Goal: Navigation & Orientation: Find specific page/section

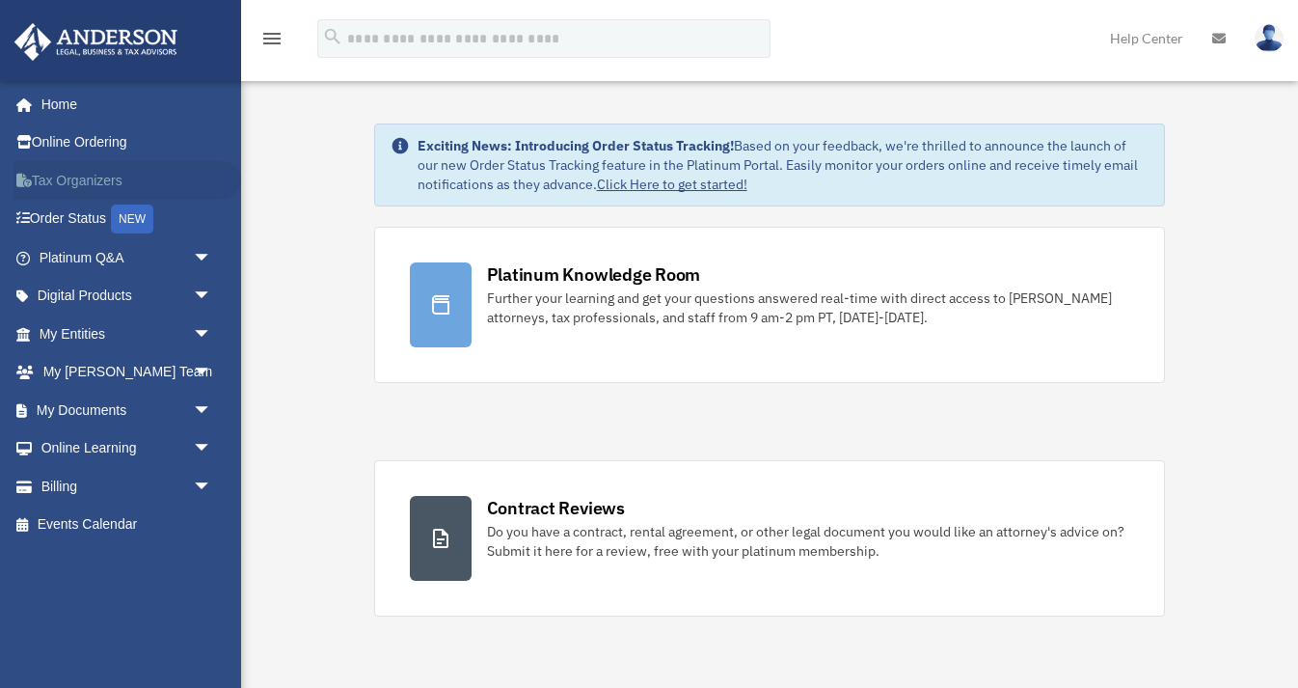
click at [107, 170] on link "Tax Organizers" at bounding box center [128, 180] width 228 height 39
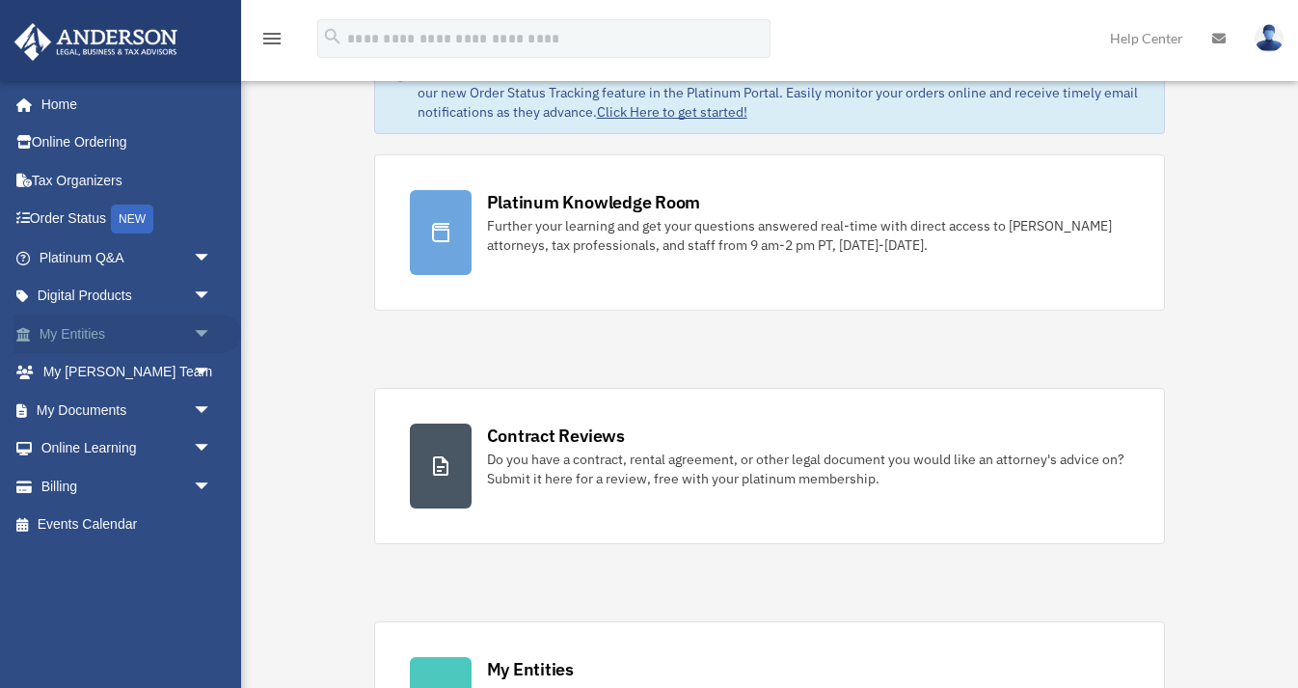
scroll to position [86, 0]
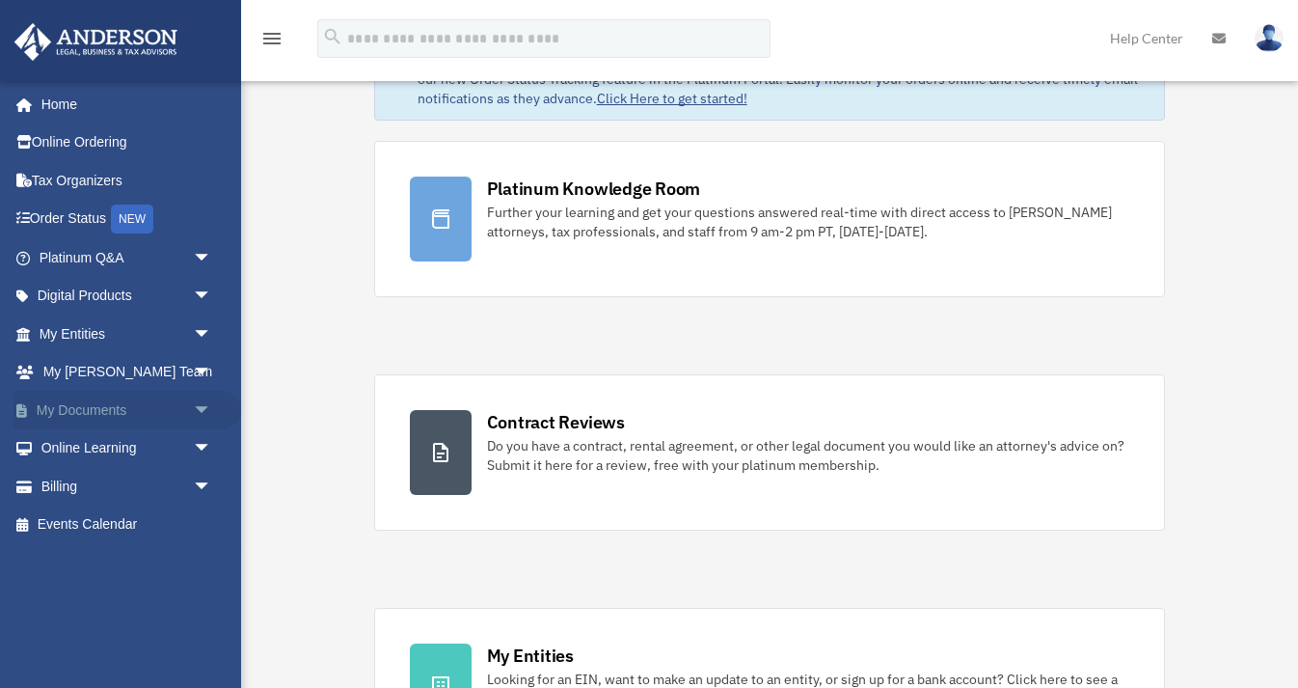
click at [199, 416] on span "arrow_drop_down" at bounding box center [212, 411] width 39 height 40
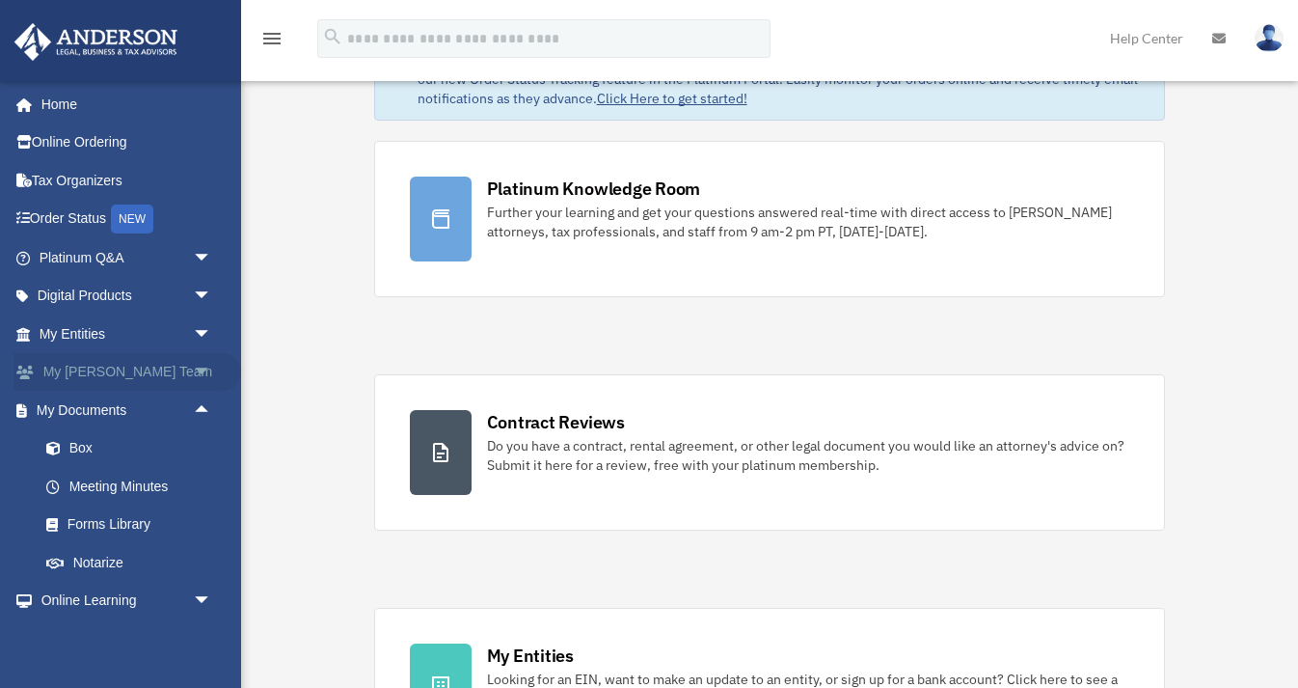
click at [207, 369] on span "arrow_drop_down" at bounding box center [212, 373] width 39 height 40
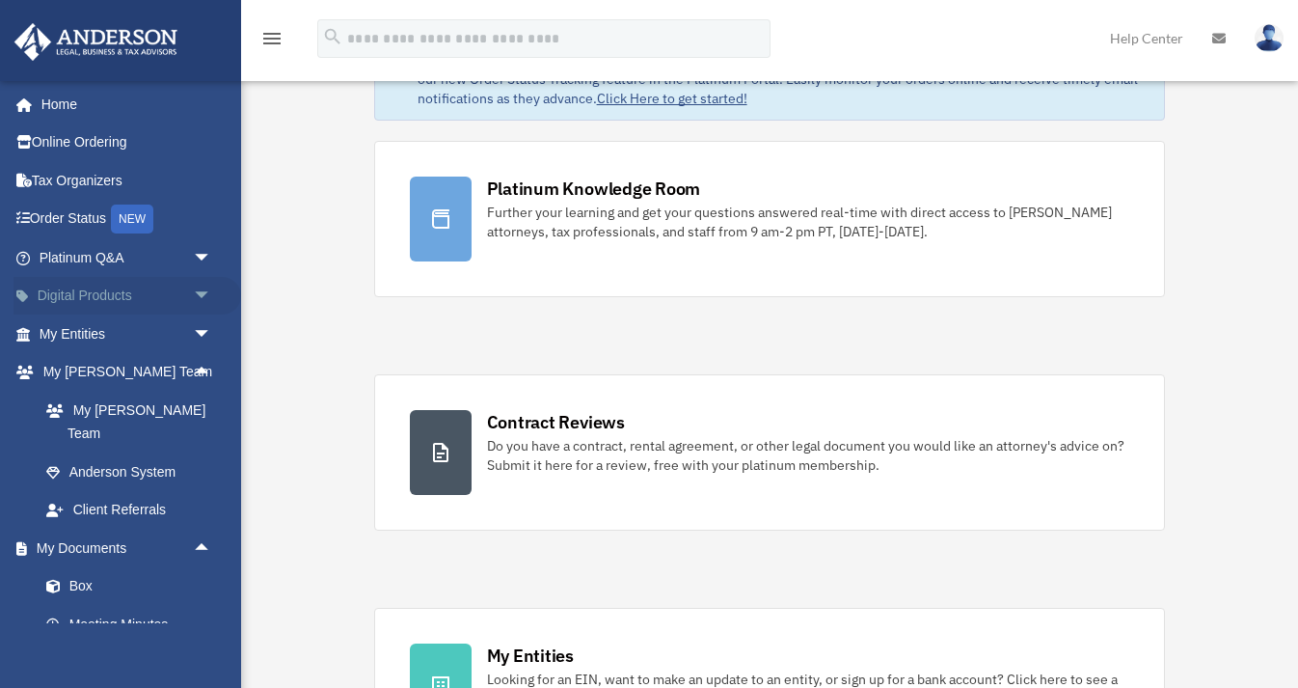
click at [206, 300] on span "arrow_drop_down" at bounding box center [212, 297] width 39 height 40
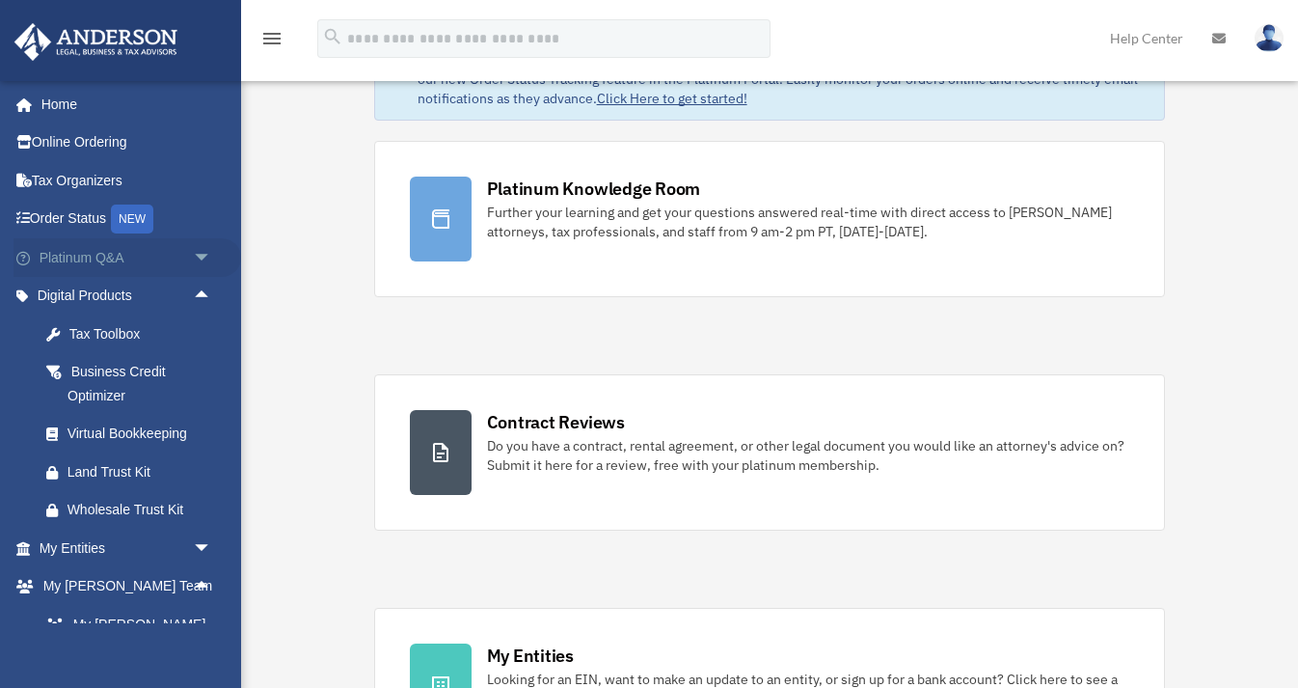
click at [205, 249] on span "arrow_drop_down" at bounding box center [212, 258] width 39 height 40
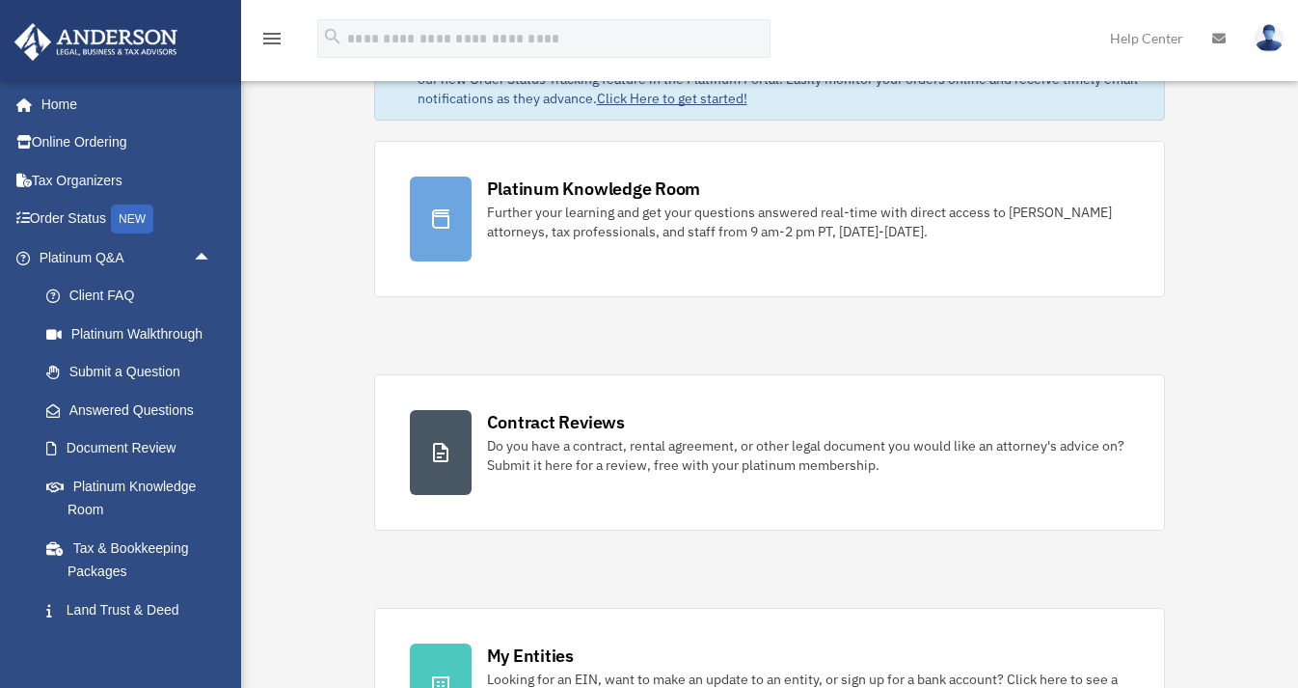
scroll to position [0, 0]
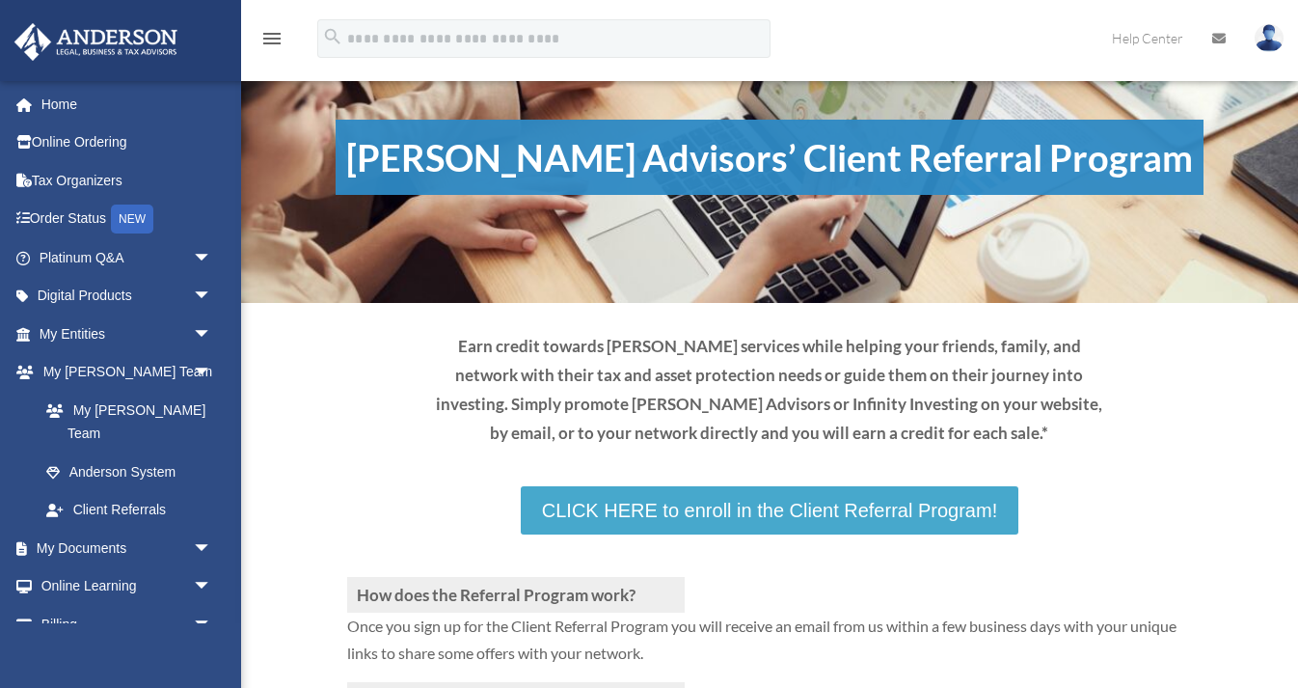
click at [665, 507] on link "CLICK HERE to enroll in the Client Referral Program!" at bounding box center [770, 510] width 498 height 48
